Goal: Submit feedback/report problem

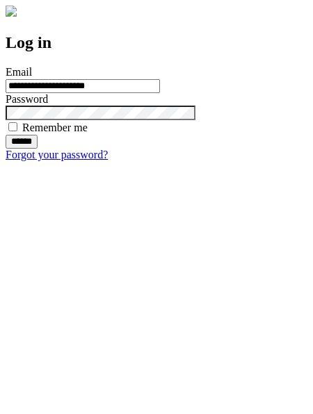
type input "**********"
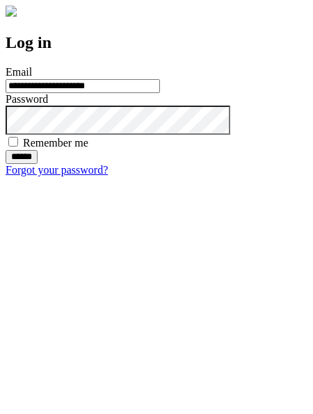
click at [38, 164] on input "******" at bounding box center [22, 157] width 32 height 14
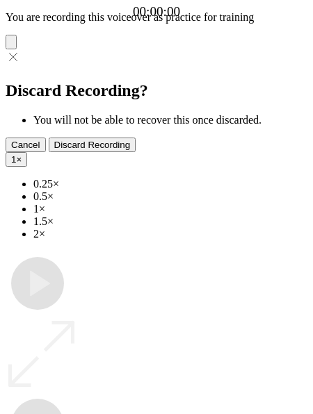
type input "**********"
